Goal: Information Seeking & Learning: Check status

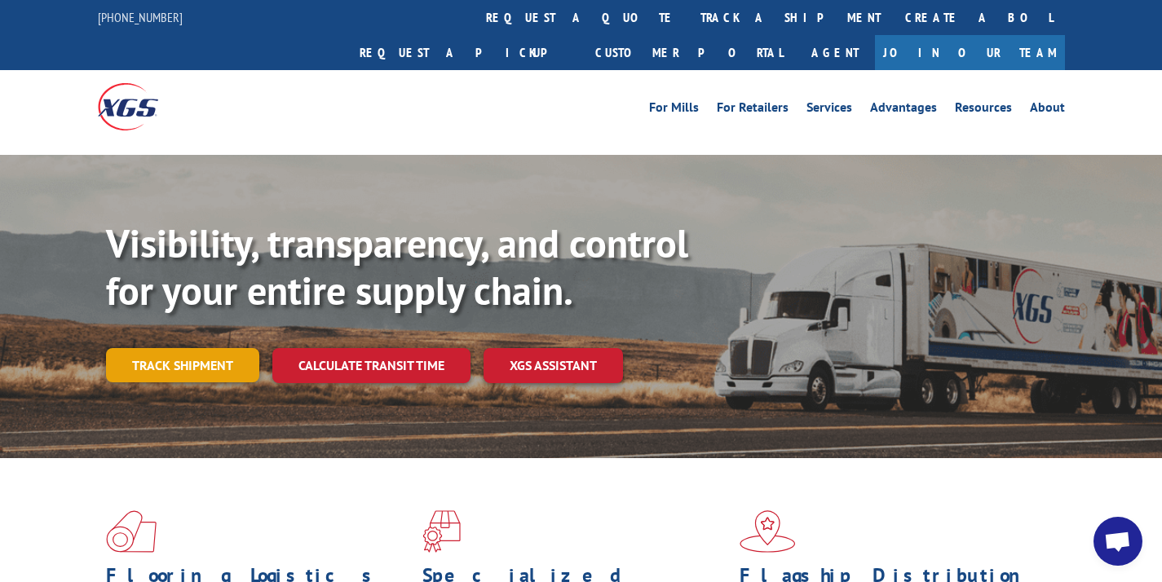
click at [224, 348] on link "Track shipment" at bounding box center [182, 365] width 153 height 34
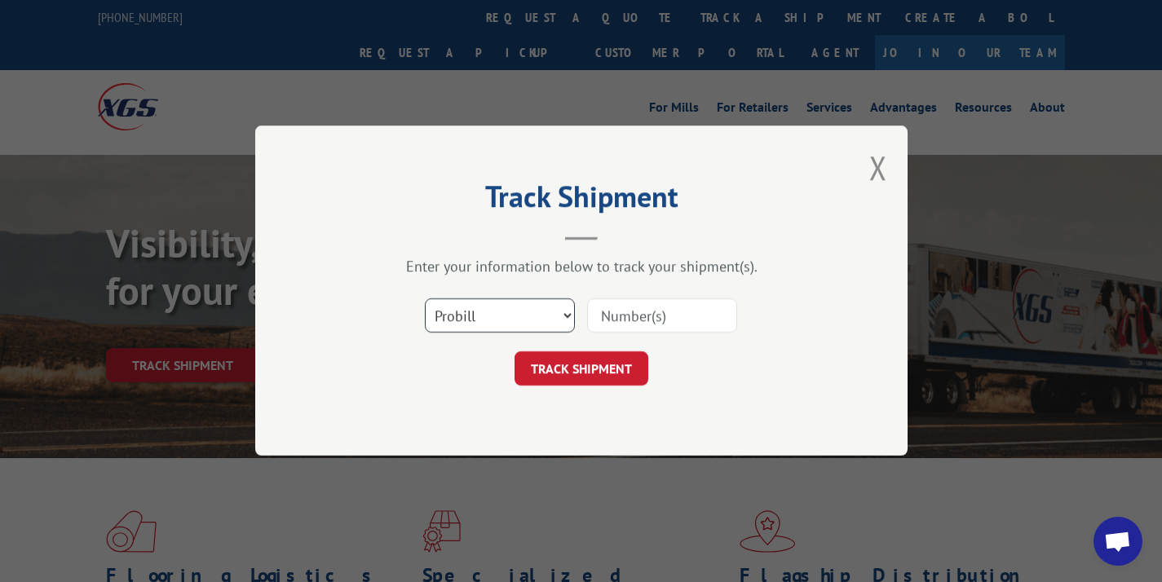
click at [510, 309] on select "Select category... Probill BOL PO" at bounding box center [500, 316] width 150 height 34
select select "bol"
click at [607, 312] on input at bounding box center [662, 316] width 150 height 34
paste input "362266"
type input "362266"
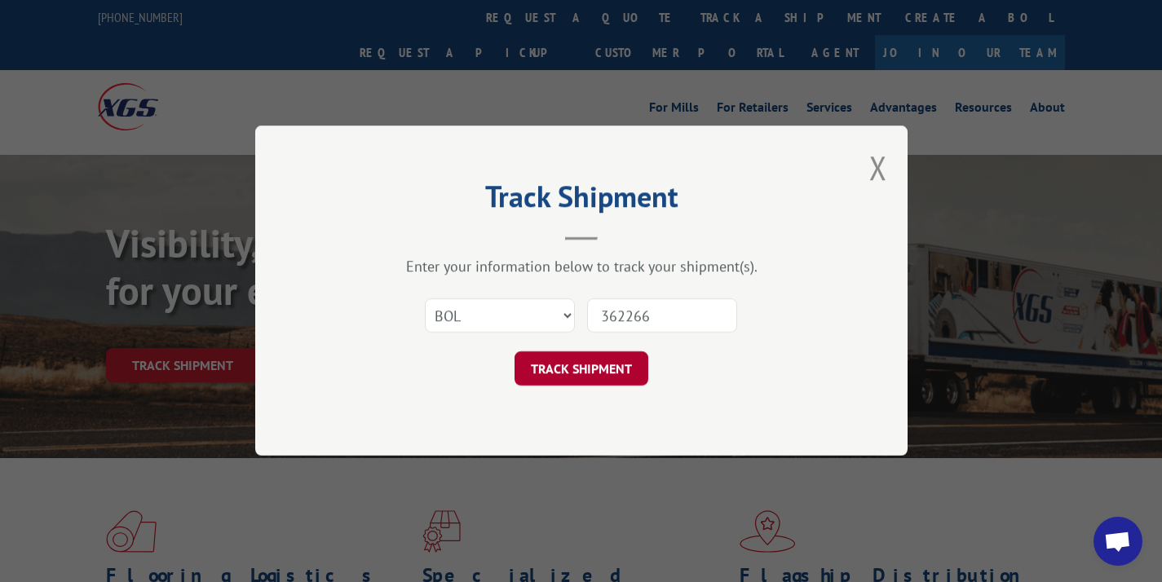
click at [600, 368] on button "TRACK SHIPMENT" at bounding box center [582, 369] width 134 height 34
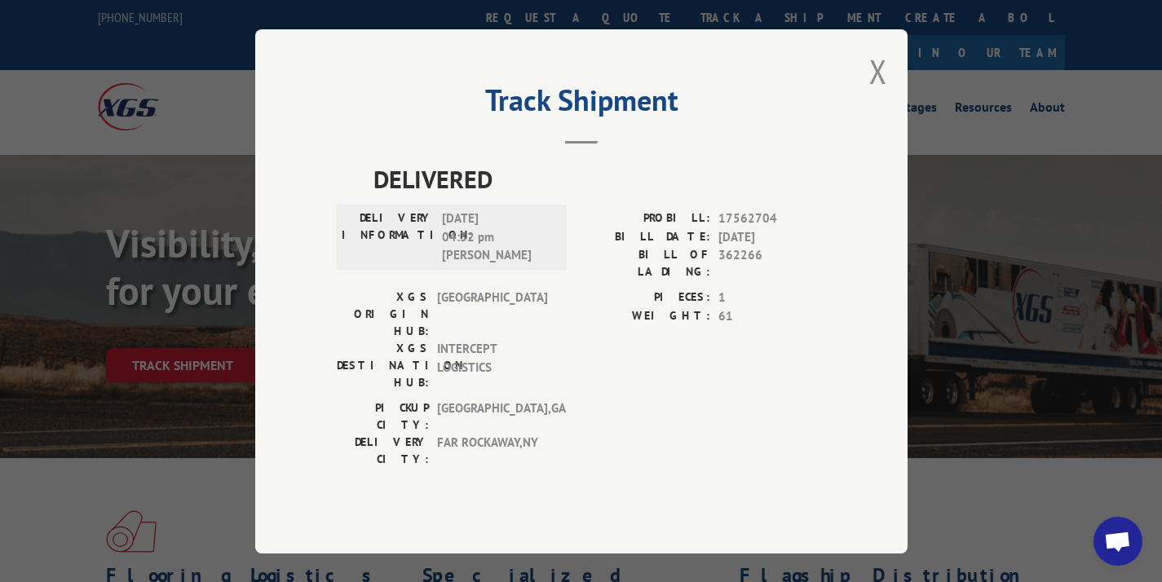
click at [854, 98] on div "Track Shipment DELIVERED DELIVERY INFORMATION: 08/29/2025 04:32 pm dylan PROBIL…" at bounding box center [581, 291] width 653 height 524
click at [865, 97] on div "Track Shipment DELIVERED DELIVERY INFORMATION: 08/29/2025 04:32 pm dylan PROBIL…" at bounding box center [581, 291] width 653 height 524
click at [881, 88] on button "Close modal" at bounding box center [879, 71] width 18 height 43
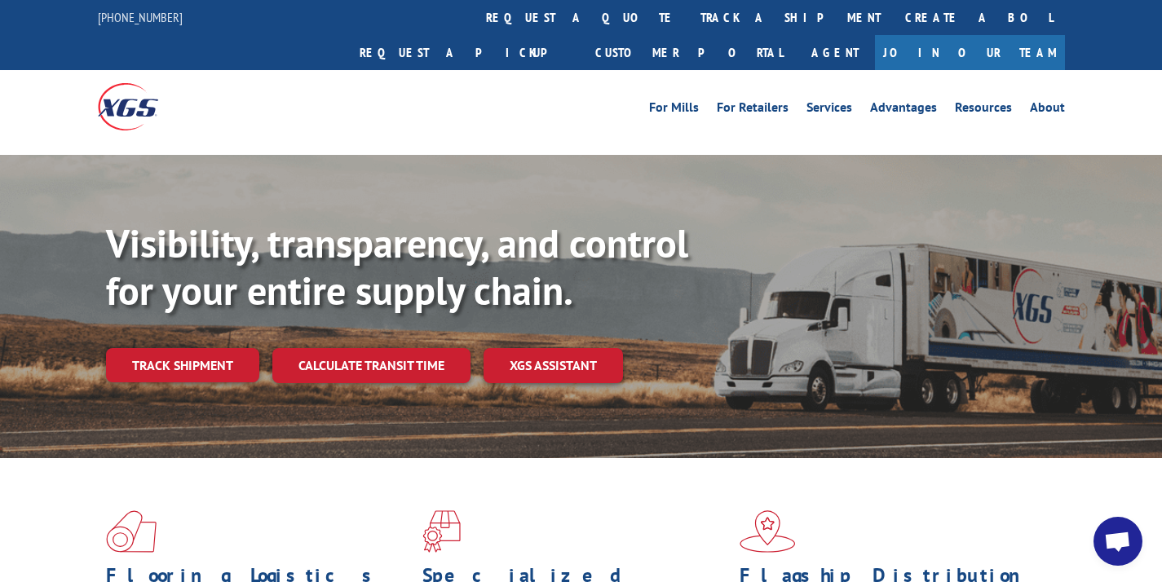
click at [216, 348] on div "Visibility, transparency, and control for your entire supply chain. Track shipm…" at bounding box center [634, 334] width 1056 height 228
click at [219, 348] on link "Track shipment" at bounding box center [182, 365] width 153 height 34
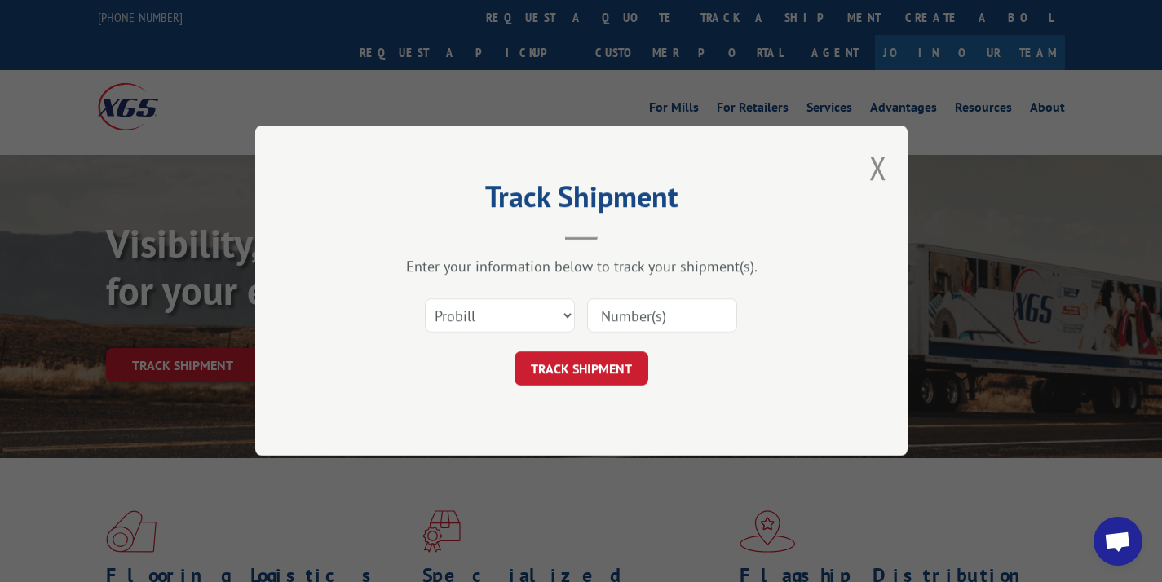
click at [586, 326] on div "Select category... Probill BOL PO" at bounding box center [581, 317] width 489 height 54
click at [604, 325] on input at bounding box center [662, 316] width 150 height 34
paste input "17553770"
type input "17553770"
click at [595, 365] on button "TRACK SHIPMENT" at bounding box center [582, 369] width 134 height 34
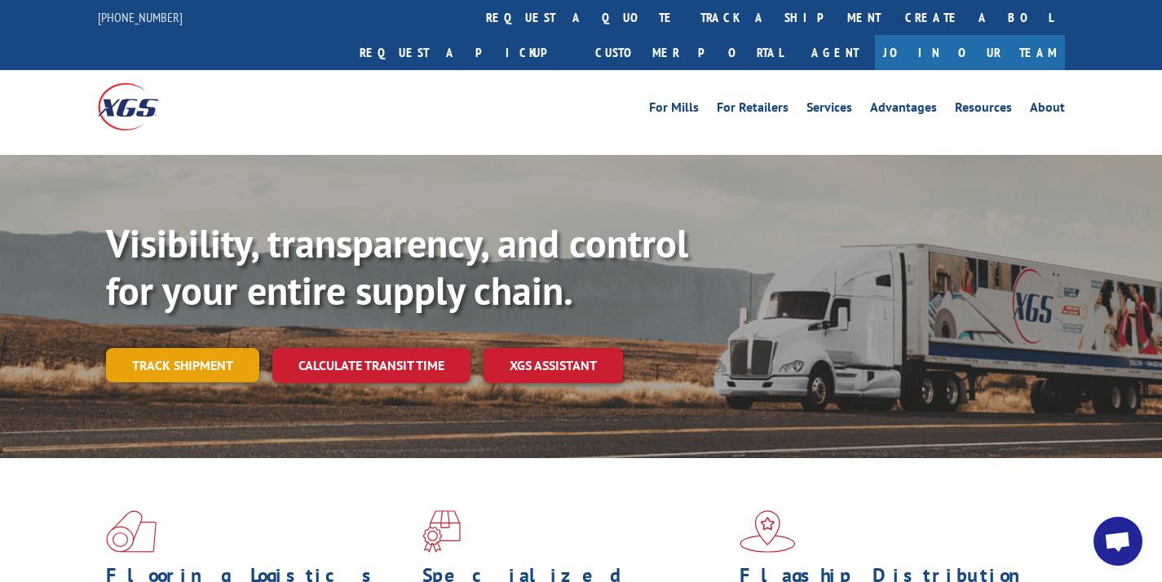
click at [229, 348] on link "Track shipment" at bounding box center [182, 365] width 153 height 34
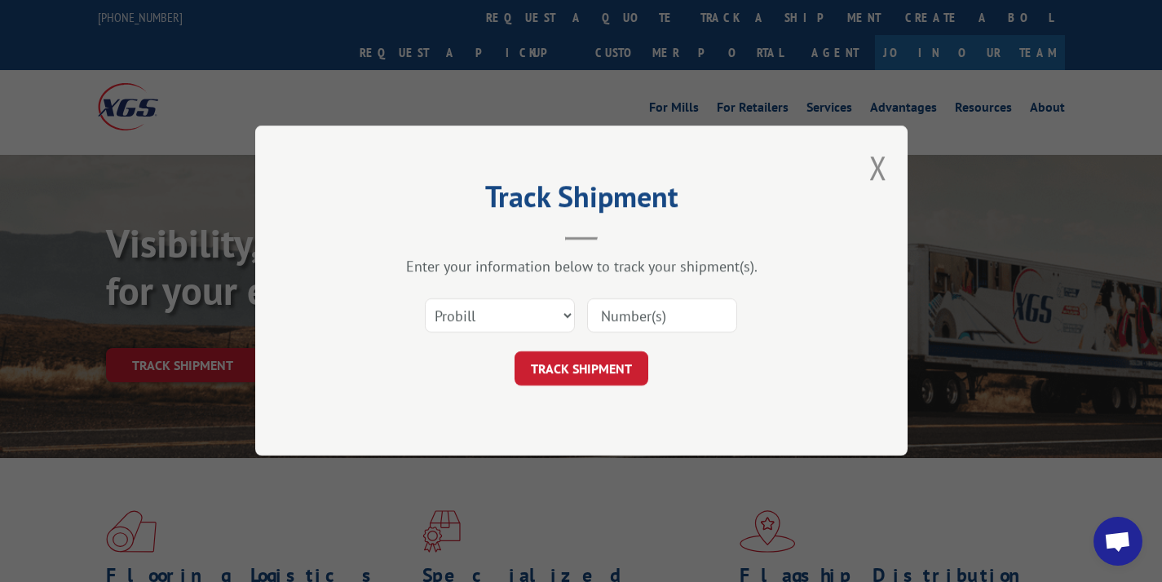
click at [622, 320] on input at bounding box center [662, 316] width 150 height 34
paste input "17588015"
type input "17588015"
click at [587, 376] on button "TRACK SHIPMENT" at bounding box center [582, 369] width 134 height 34
